Goal: Task Accomplishment & Management: Manage account settings

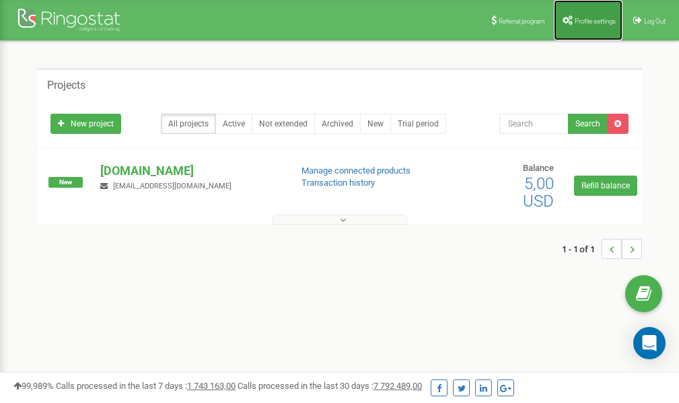
click at [581, 23] on span "Profile settings" at bounding box center [595, 20] width 41 height 7
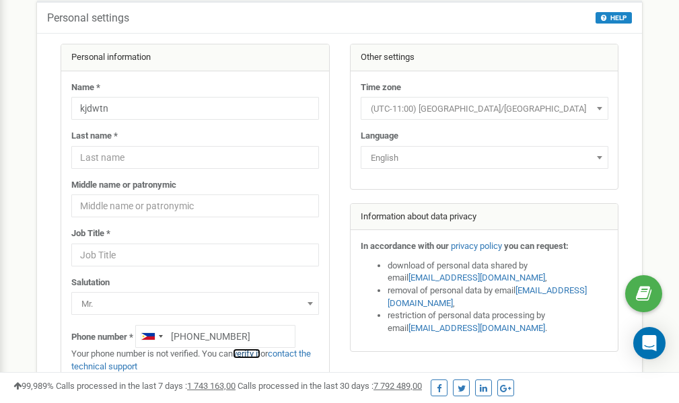
click at [248, 353] on link "verify it" at bounding box center [247, 354] width 28 height 10
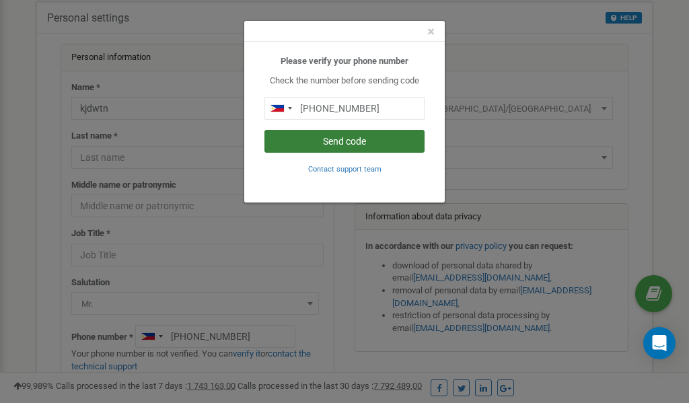
click at [358, 143] on button "Send code" at bounding box center [345, 141] width 160 height 23
